Goal: Task Accomplishment & Management: Manage account settings

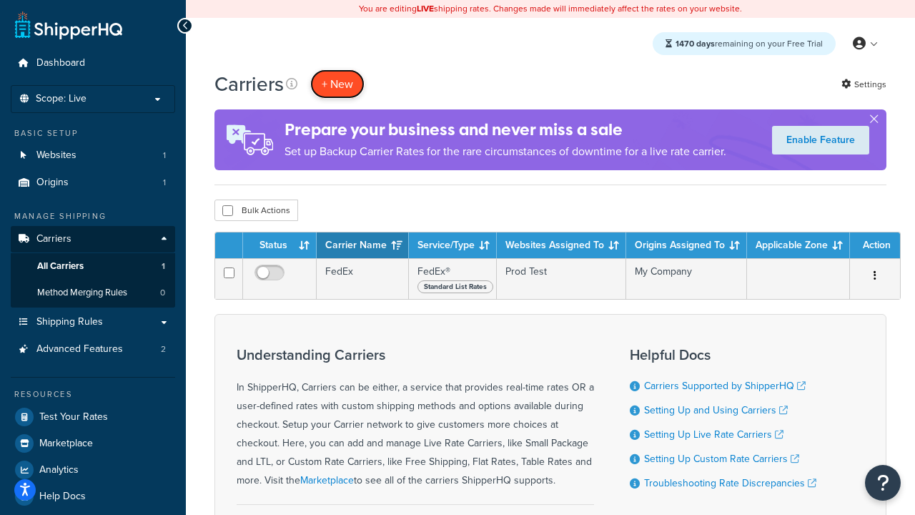
click at [337, 84] on button "+ New" at bounding box center [337, 83] width 54 height 29
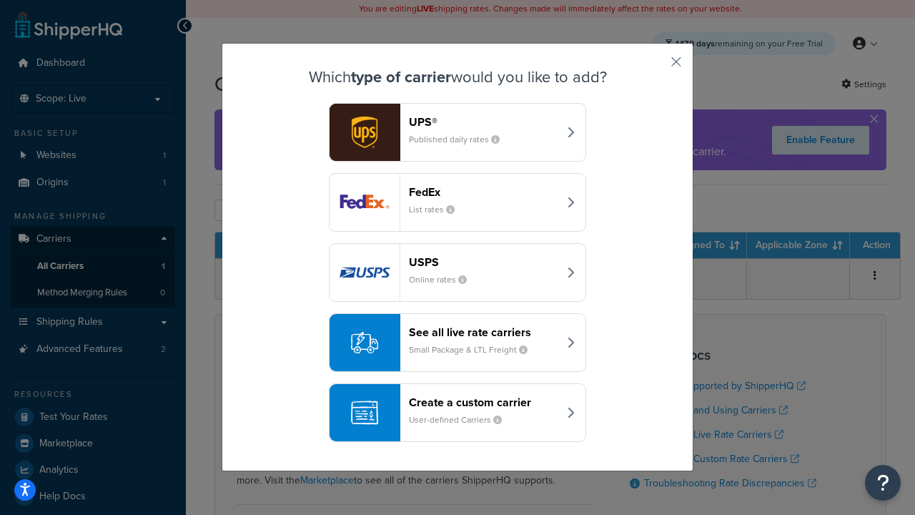
click at [458, 202] on div "FedEx List rates" at bounding box center [483, 202] width 149 height 34
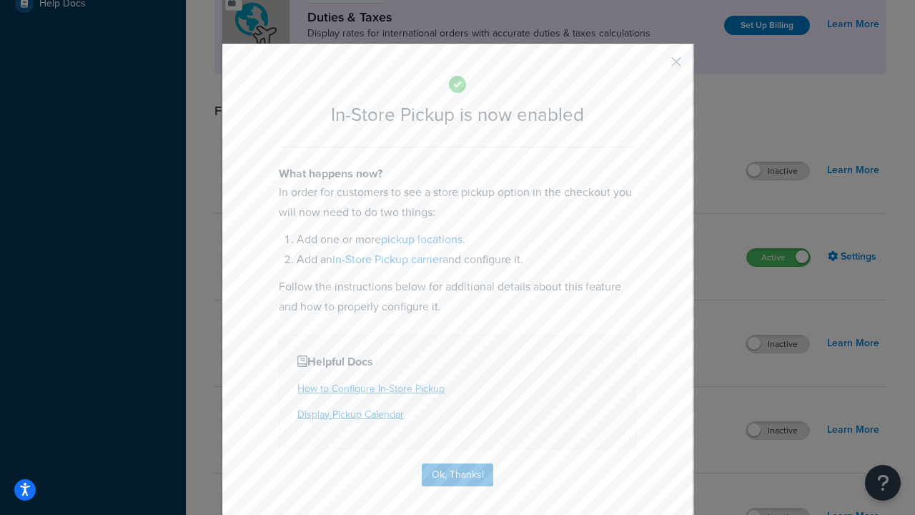
click at [655, 66] on button "button" at bounding box center [655, 67] width 4 height 4
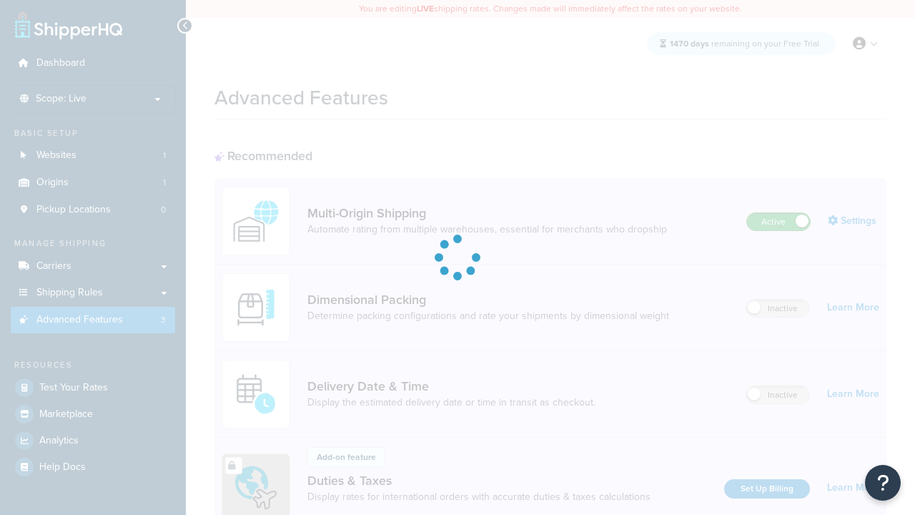
click at [779, 213] on label "Active" at bounding box center [778, 221] width 63 height 17
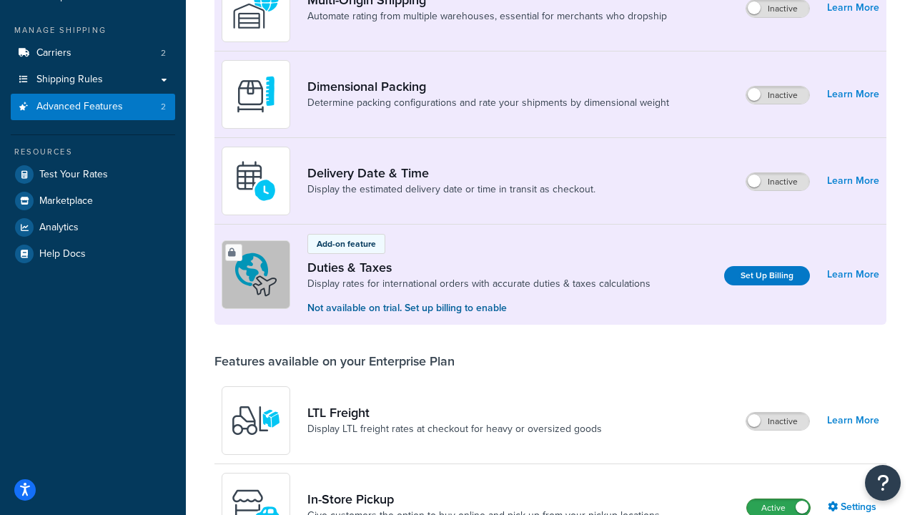
click at [779, 506] on label "Active" at bounding box center [778, 507] width 63 height 17
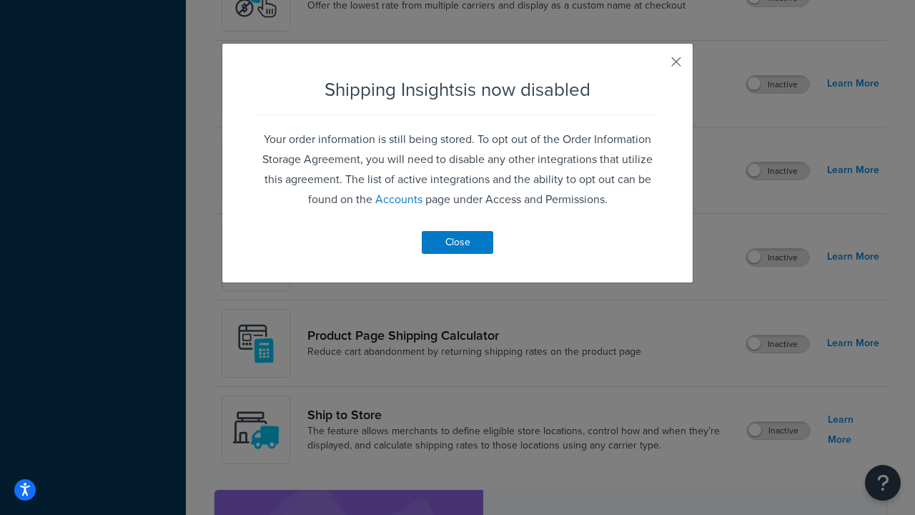
click at [655, 66] on button "button" at bounding box center [655, 67] width 4 height 4
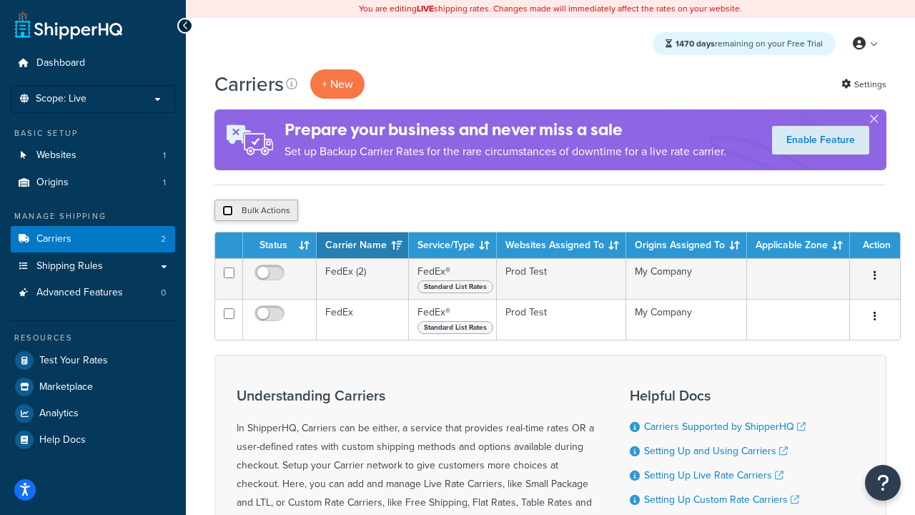
click at [227, 211] on input "checkbox" at bounding box center [227, 210] width 11 height 11
checkbox input "true"
click at [385, 211] on button "Delete" at bounding box center [381, 209] width 49 height 21
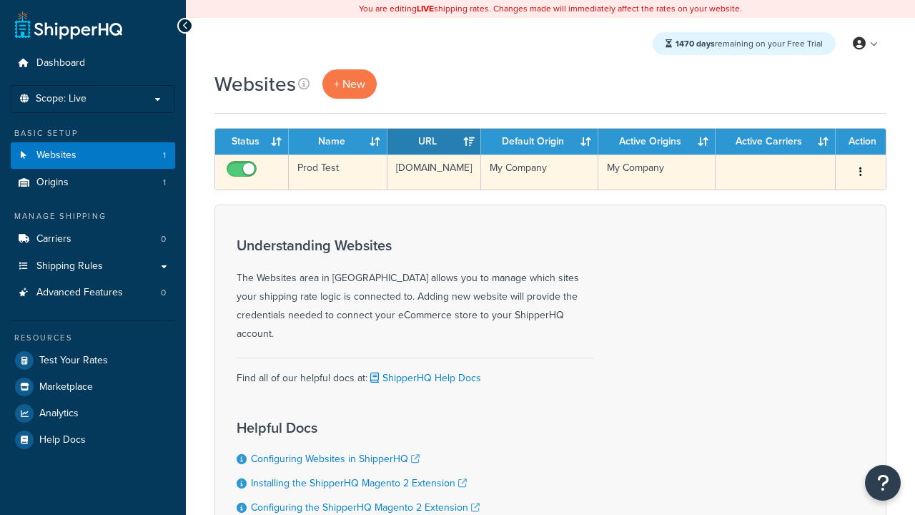
click at [243, 172] on input "checkbox" at bounding box center [243, 173] width 39 height 18
checkbox input "false"
